Goal: Task Accomplishment & Management: Complete application form

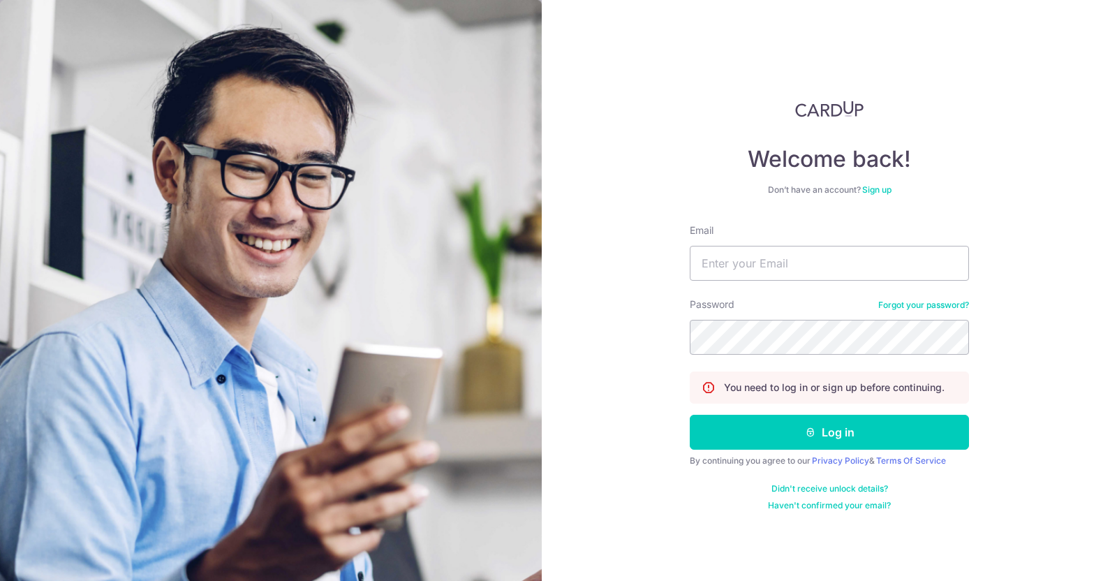
click at [756, 251] on input "Email" at bounding box center [829, 263] width 279 height 35
type input "[EMAIL_ADDRESS][DOMAIN_NAME]"
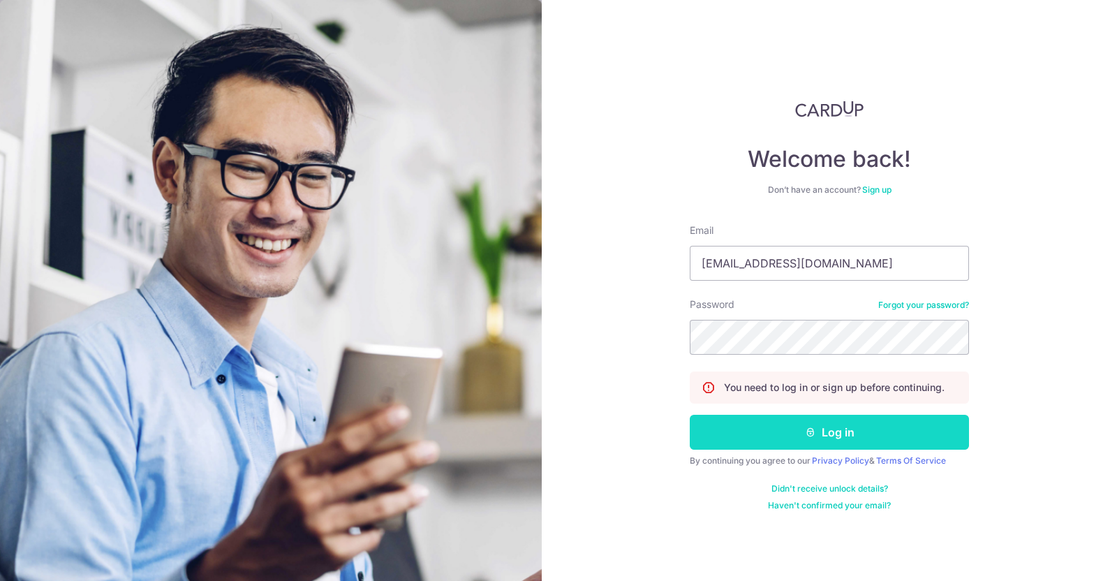
click at [714, 429] on button "Log in" at bounding box center [829, 432] width 279 height 35
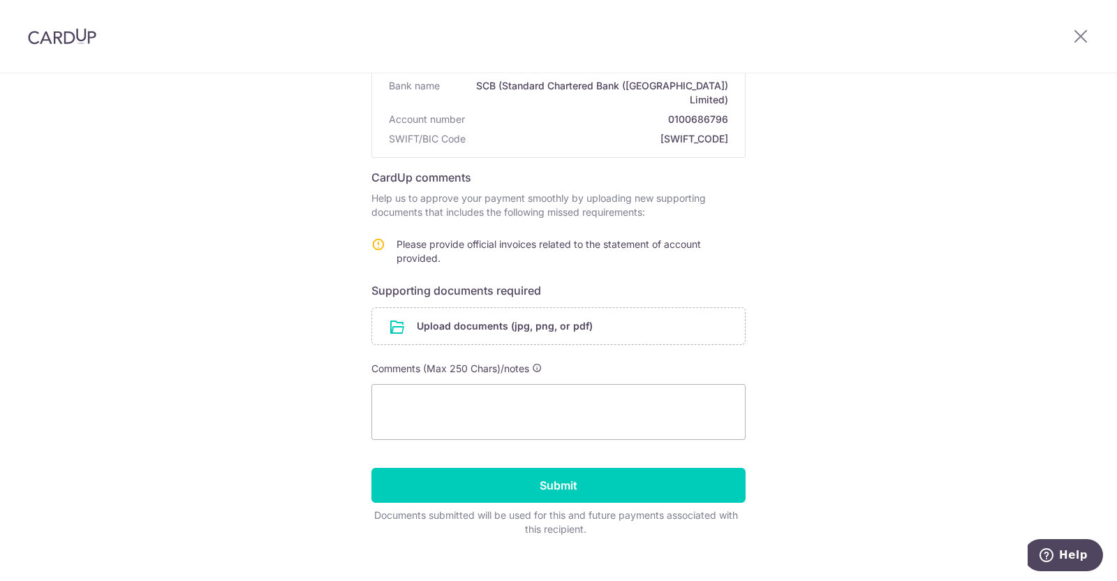
scroll to position [157, 0]
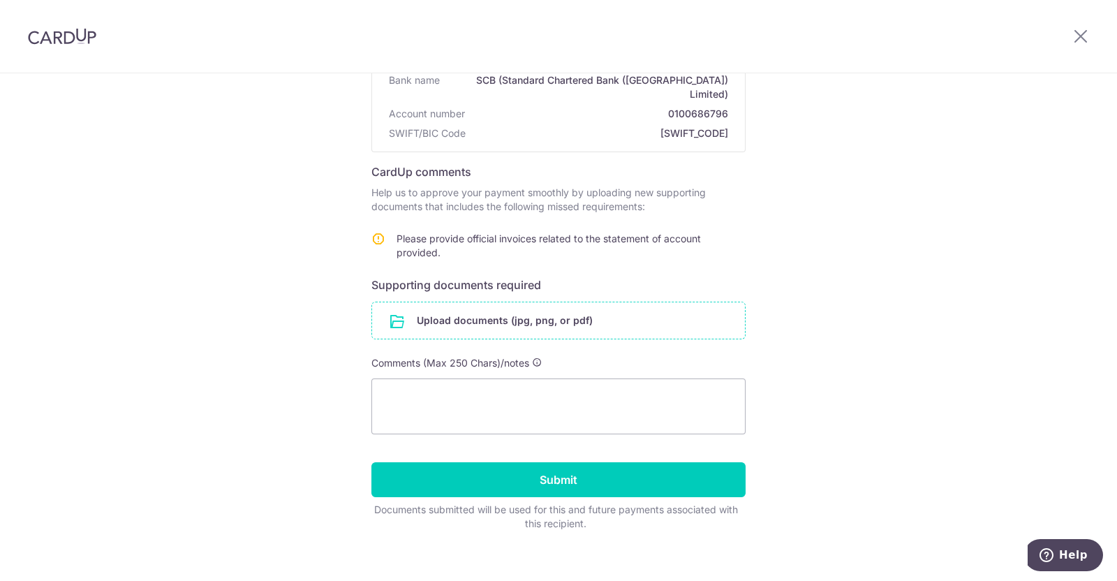
click at [496, 312] on input "file" at bounding box center [558, 320] width 373 height 36
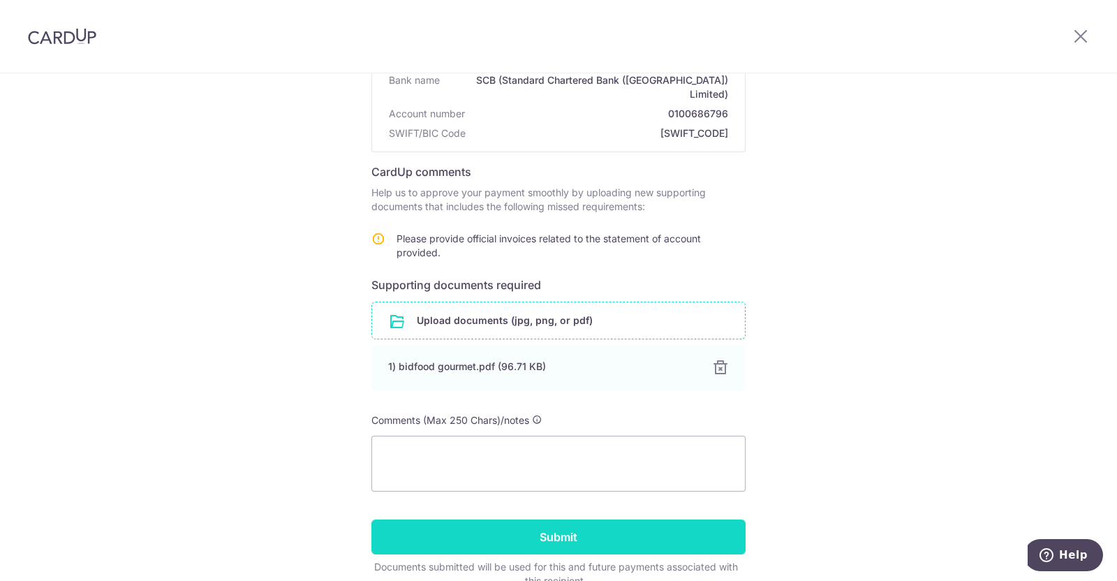
click at [522, 519] on input "Submit" at bounding box center [558, 536] width 374 height 35
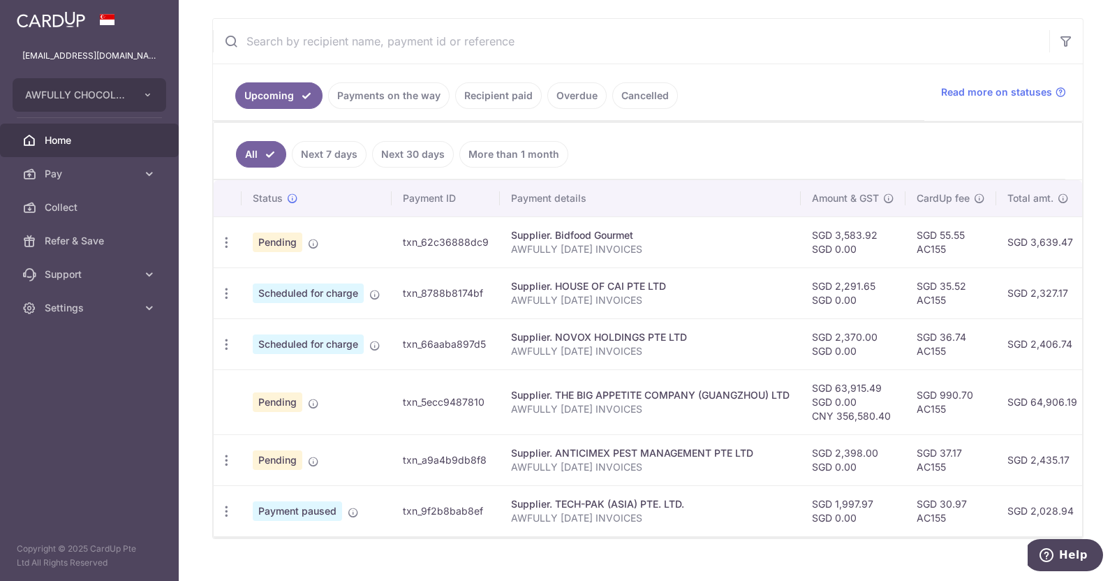
scroll to position [327, 0]
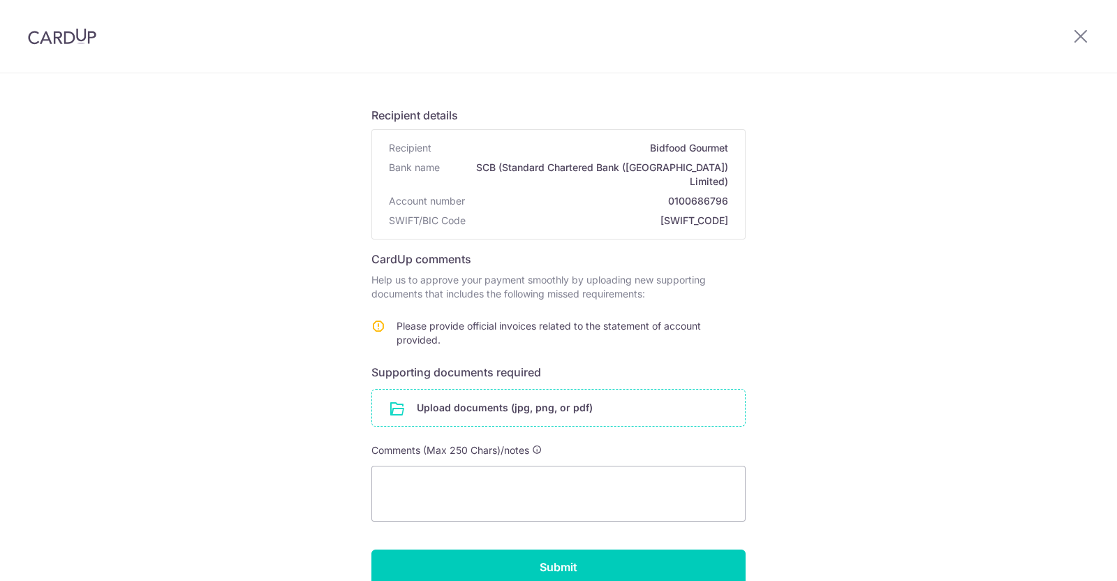
scroll to position [87, 0]
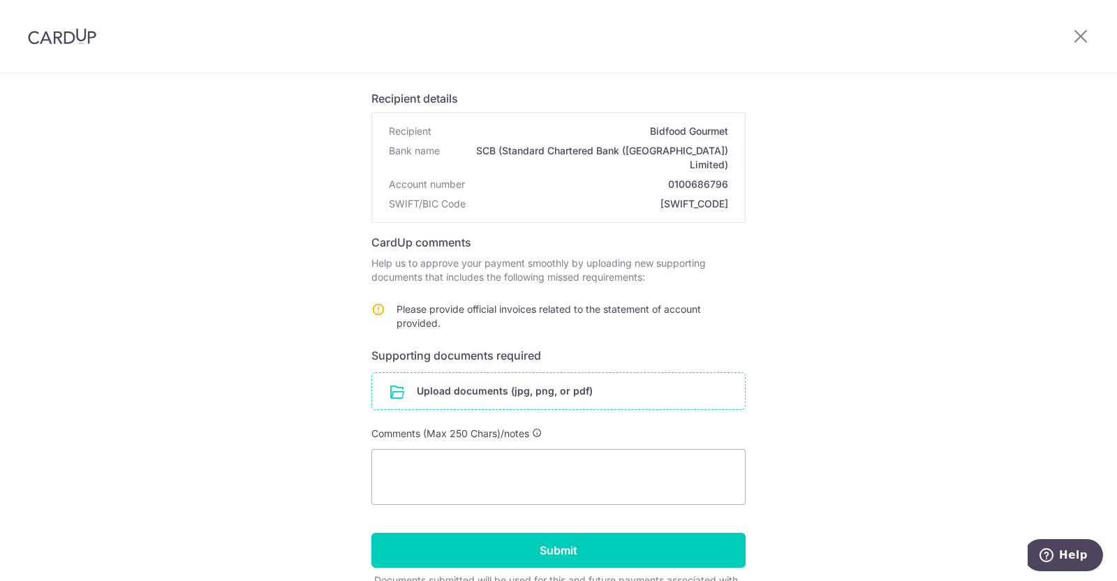
click at [547, 377] on input "file" at bounding box center [558, 391] width 373 height 36
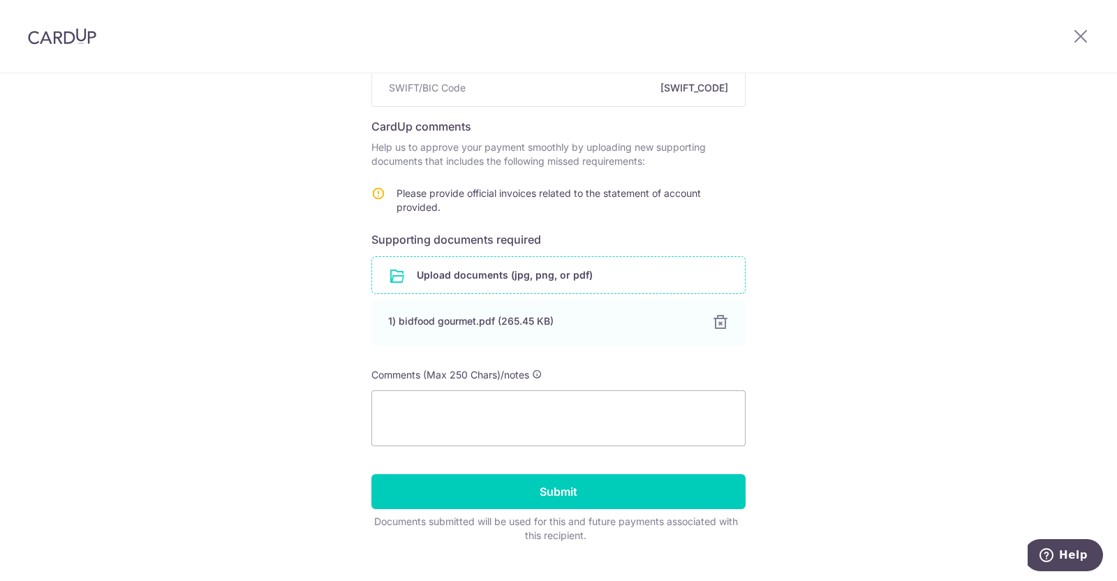
scroll to position [215, 0]
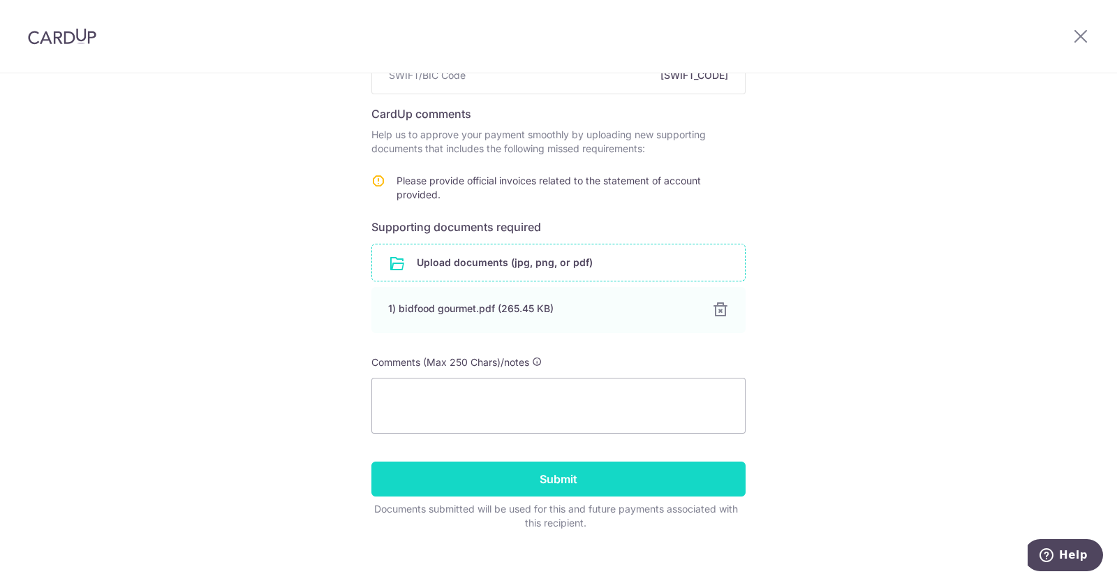
click at [627, 469] on input "Submit" at bounding box center [558, 478] width 374 height 35
